Goal: Information Seeking & Learning: Learn about a topic

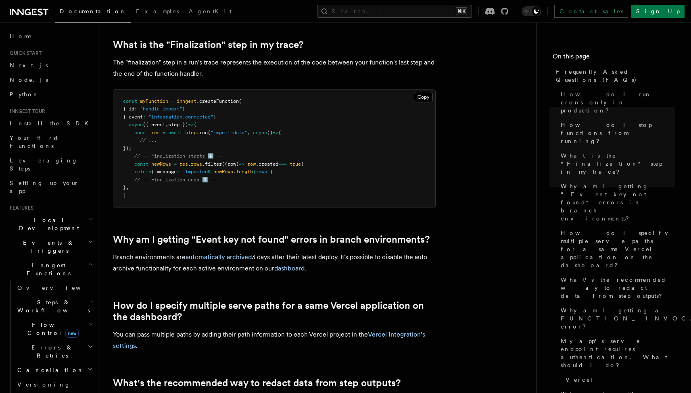
scroll to position [467, 0]
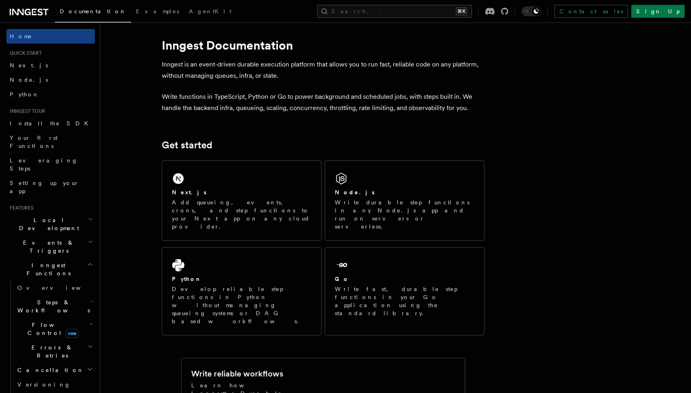
scroll to position [44, 0]
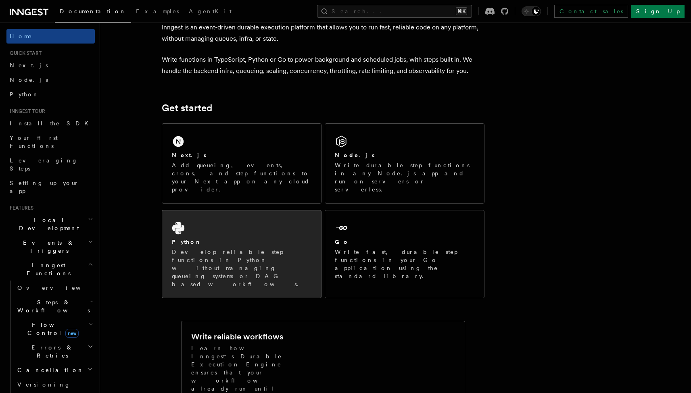
click at [252, 238] on div "Python" at bounding box center [242, 242] width 140 height 8
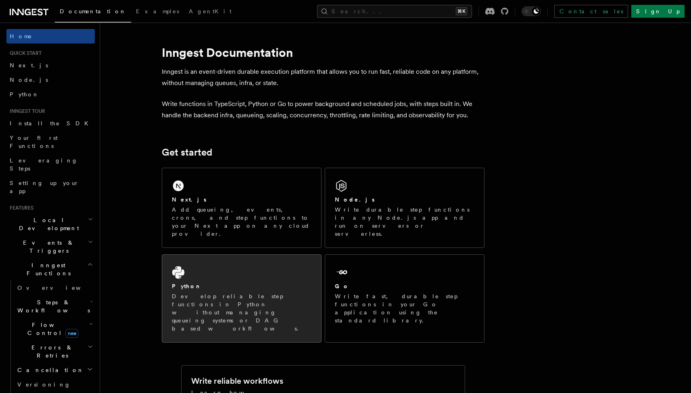
click at [263, 282] on div "Python" at bounding box center [242, 286] width 140 height 8
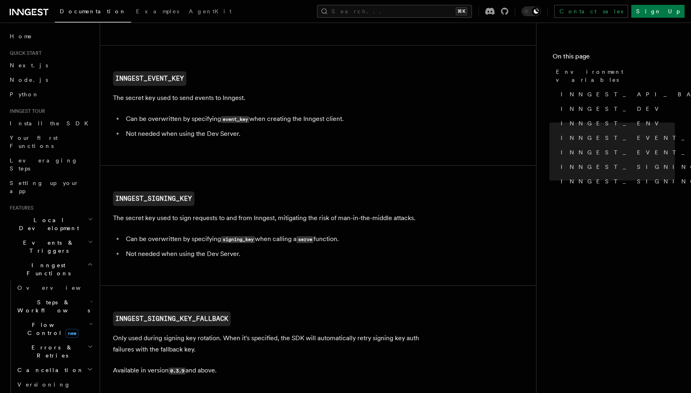
scroll to position [678, 0]
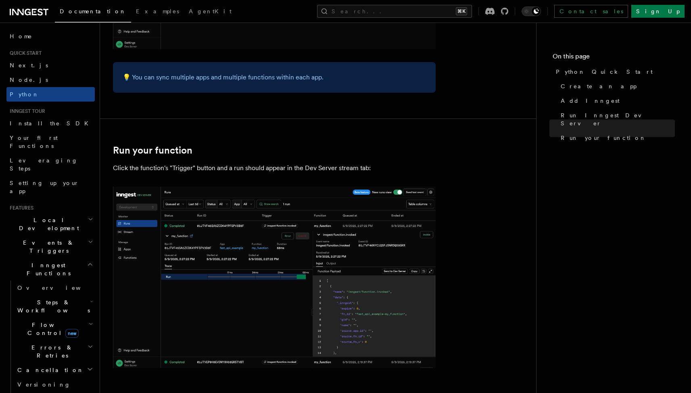
scroll to position [1430, 0]
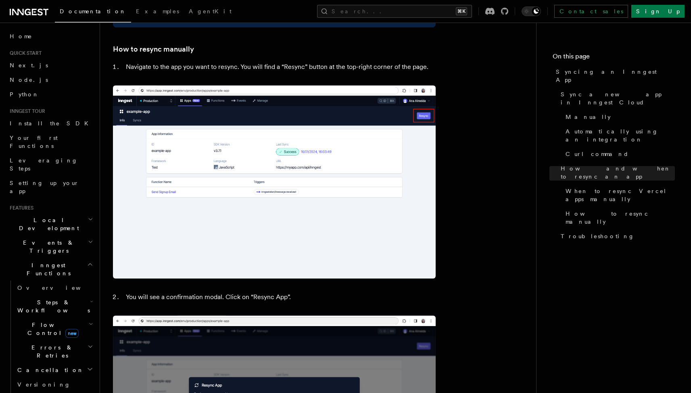
scroll to position [1677, 0]
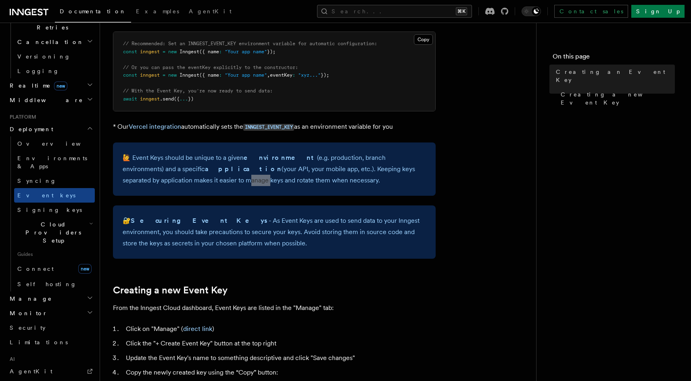
scroll to position [216, 0]
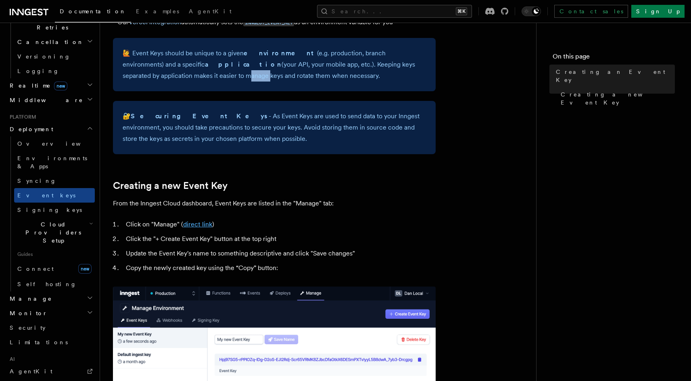
click at [194, 220] on link "direct link" at bounding box center [197, 224] width 29 height 8
